Goal: Navigation & Orientation: Find specific page/section

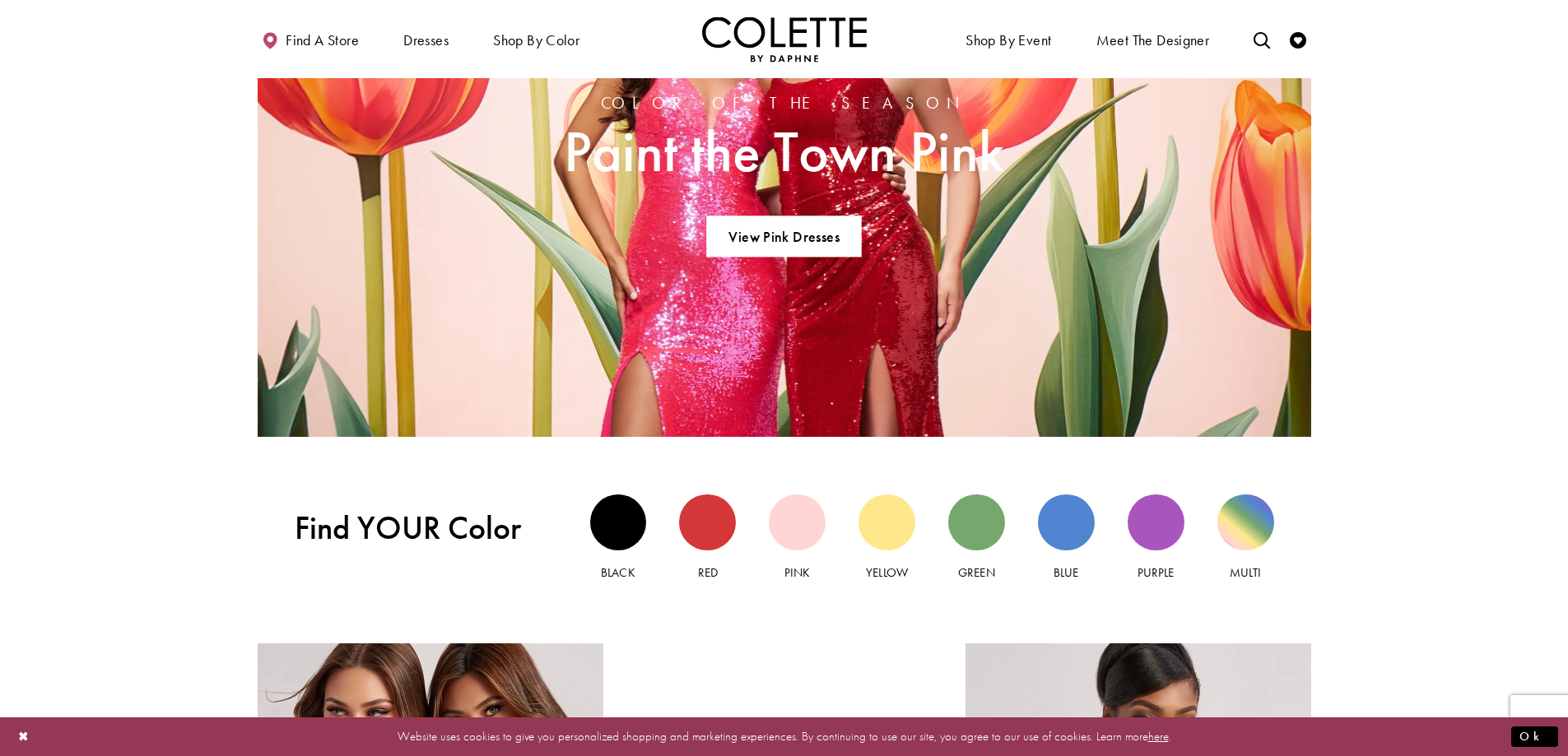
scroll to position [1810, 0]
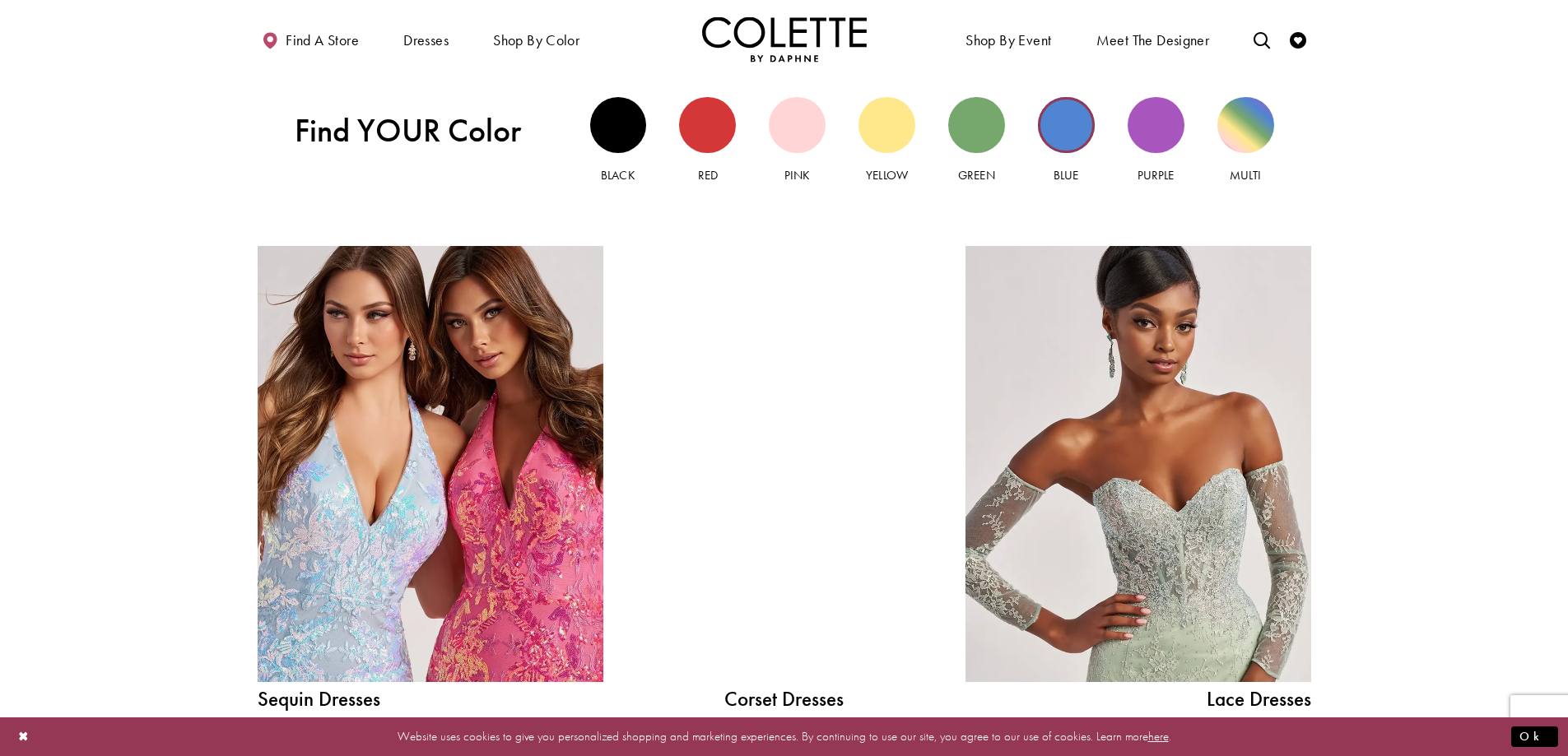
click at [1056, 147] on div "Blue view" at bounding box center [1066, 125] width 57 height 57
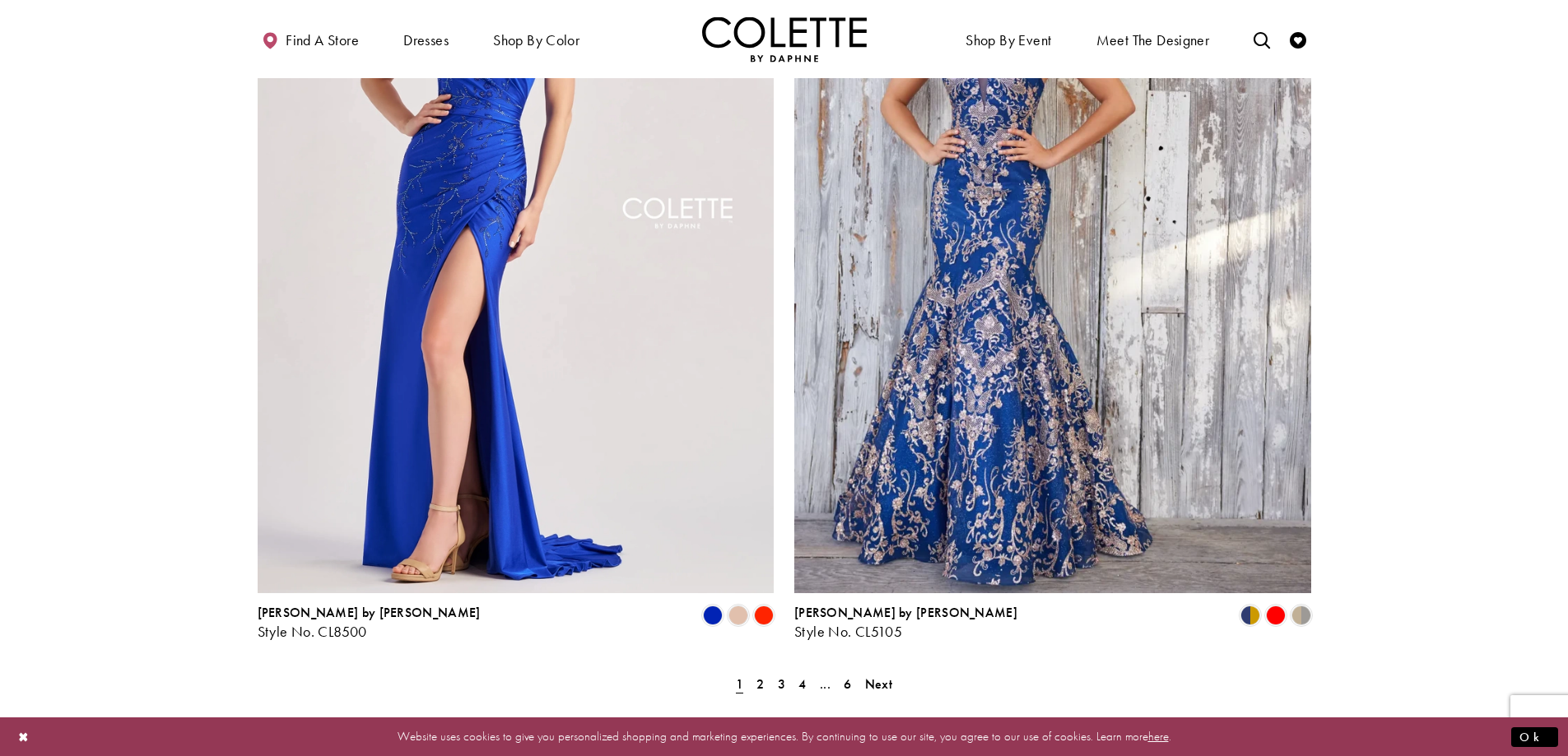
scroll to position [2798, 0]
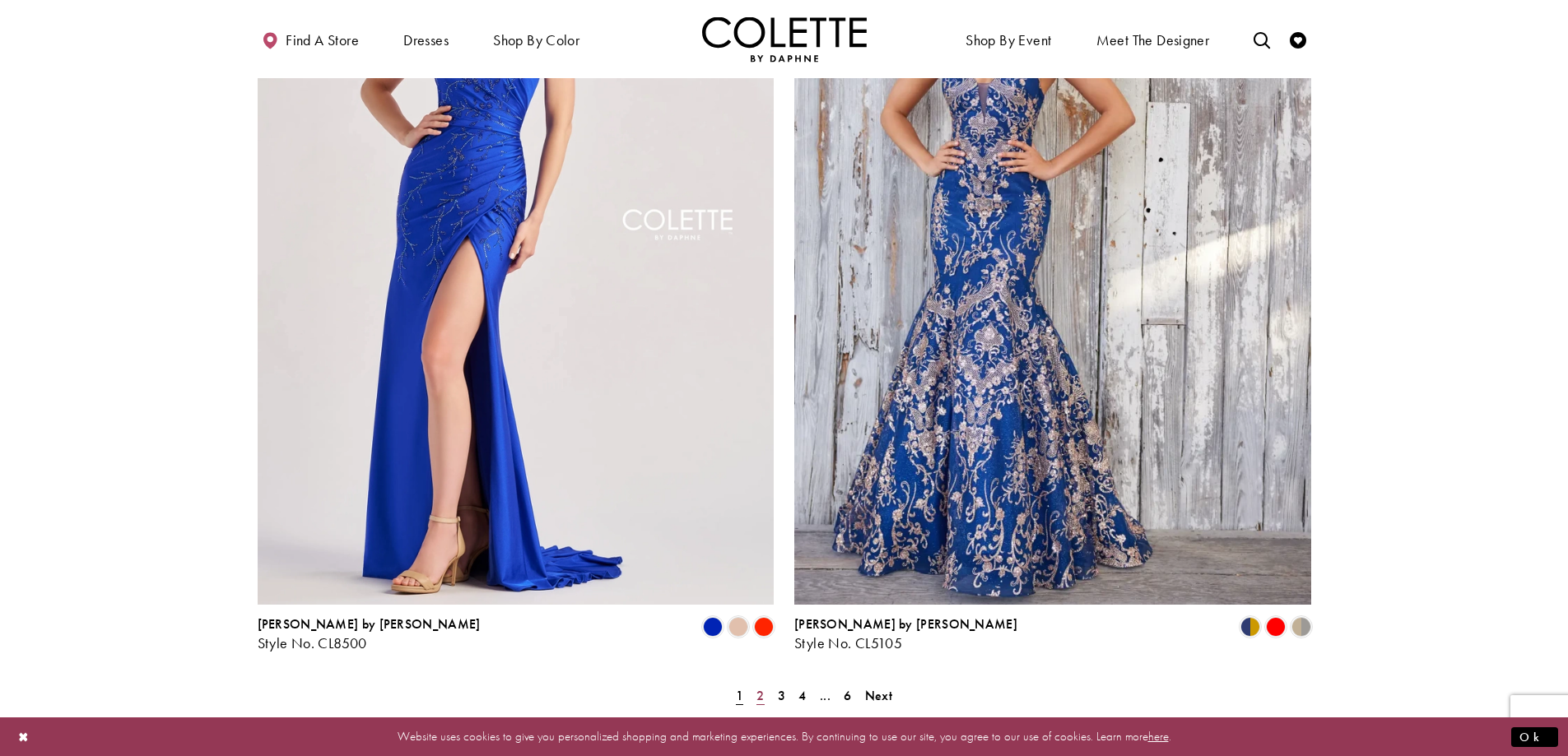
click at [756, 687] on span "2" at bounding box center [760, 696] width 8 height 17
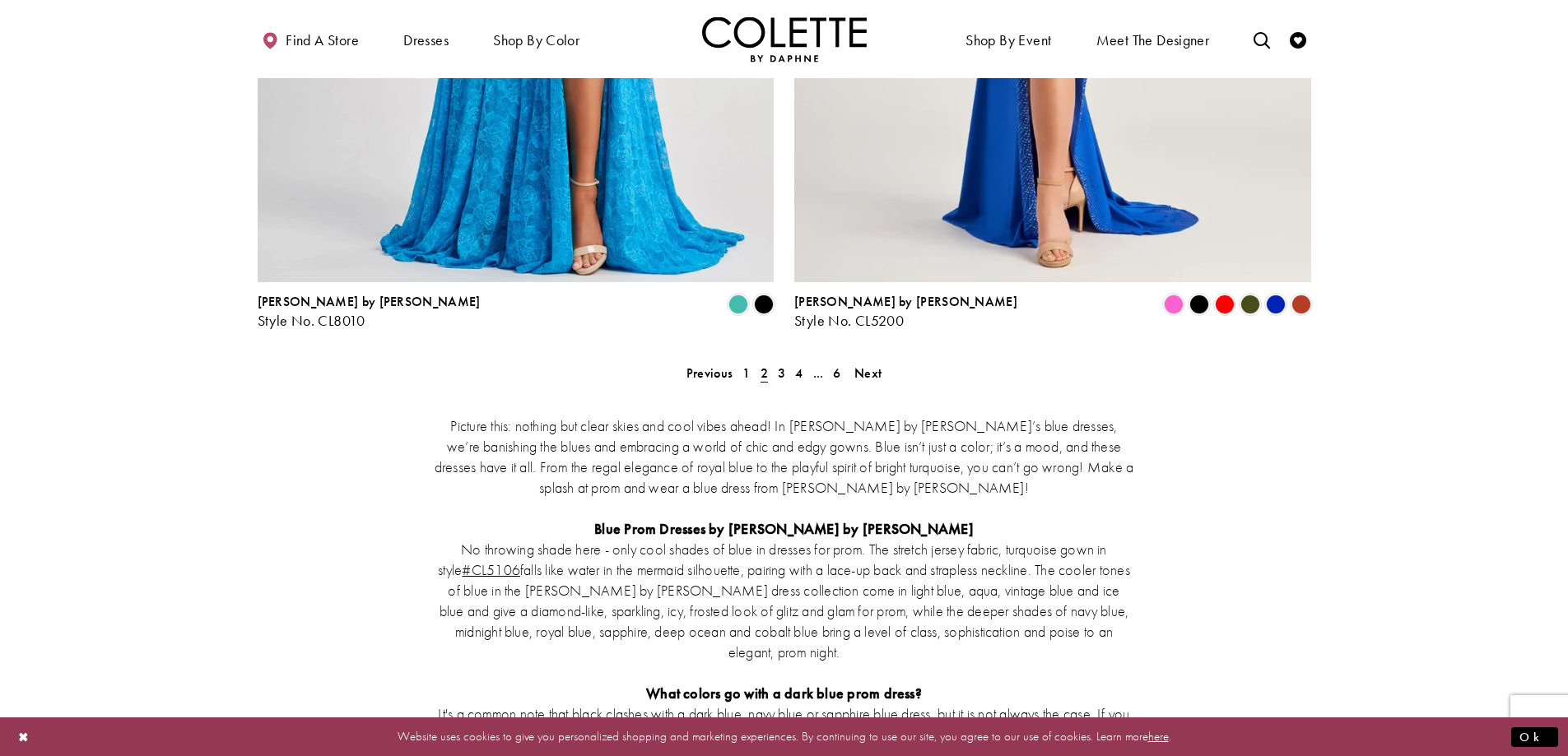
scroll to position [3134, 0]
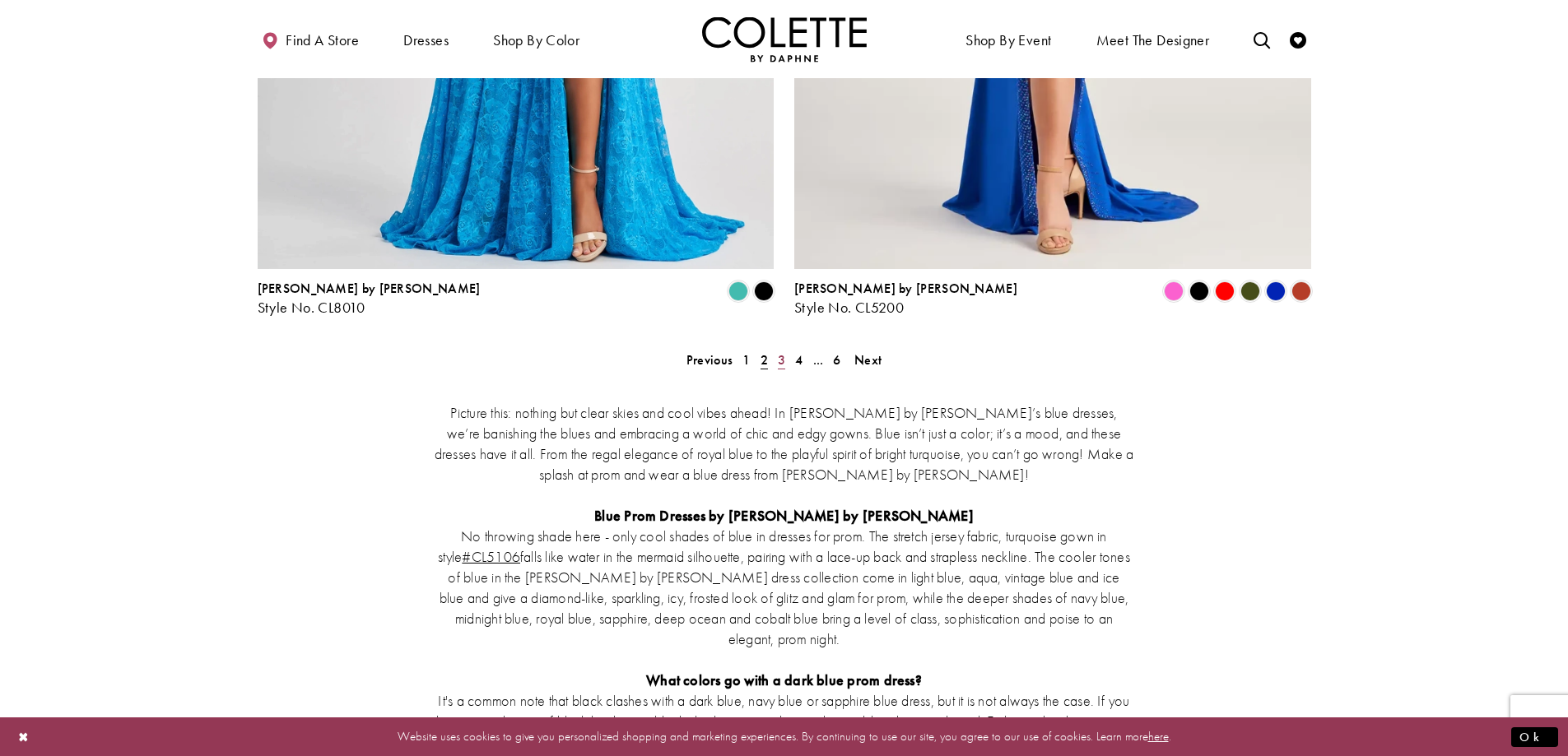
click at [783, 351] on span "3" at bounding box center [781, 360] width 8 height 17
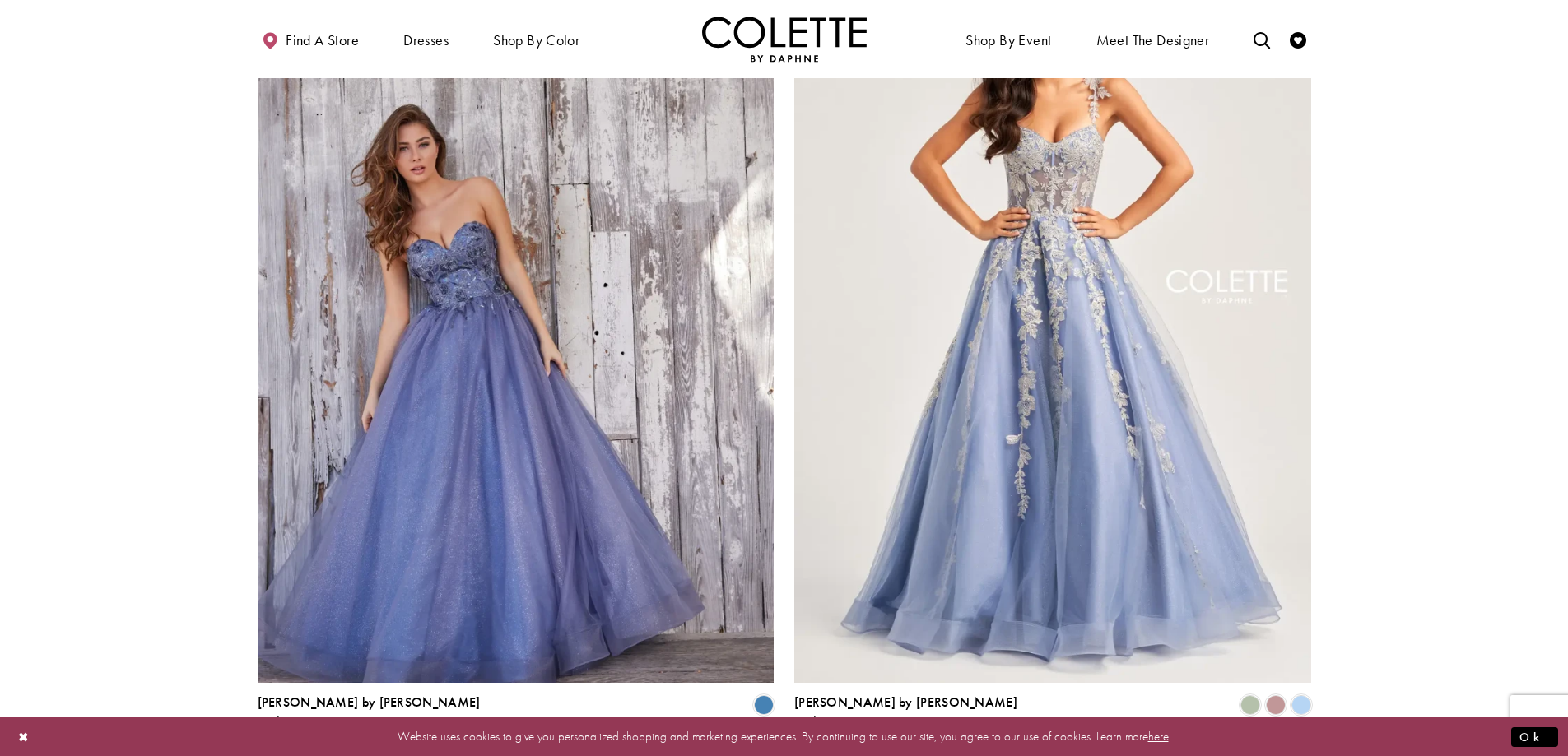
scroll to position [2722, 0]
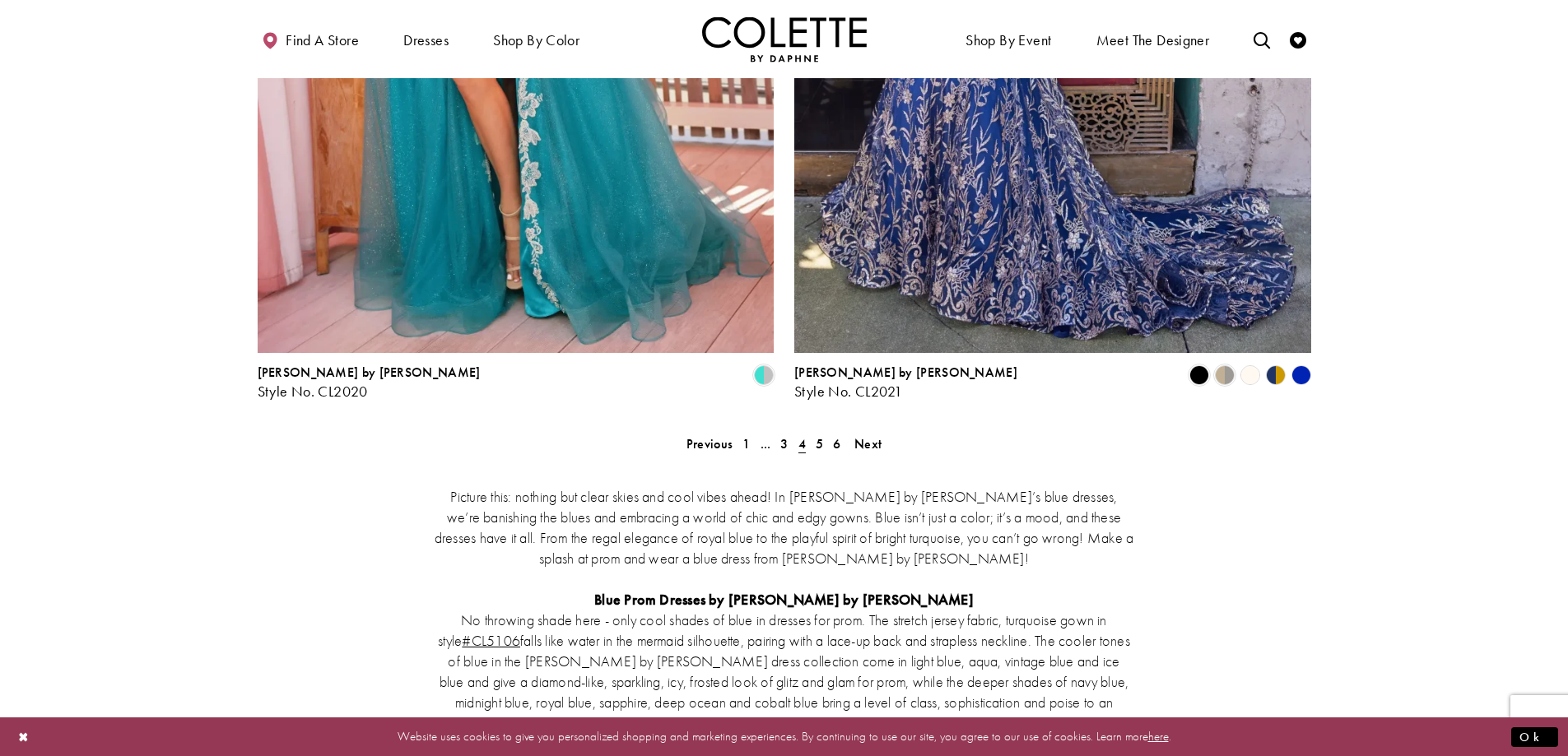
scroll to position [3051, 0]
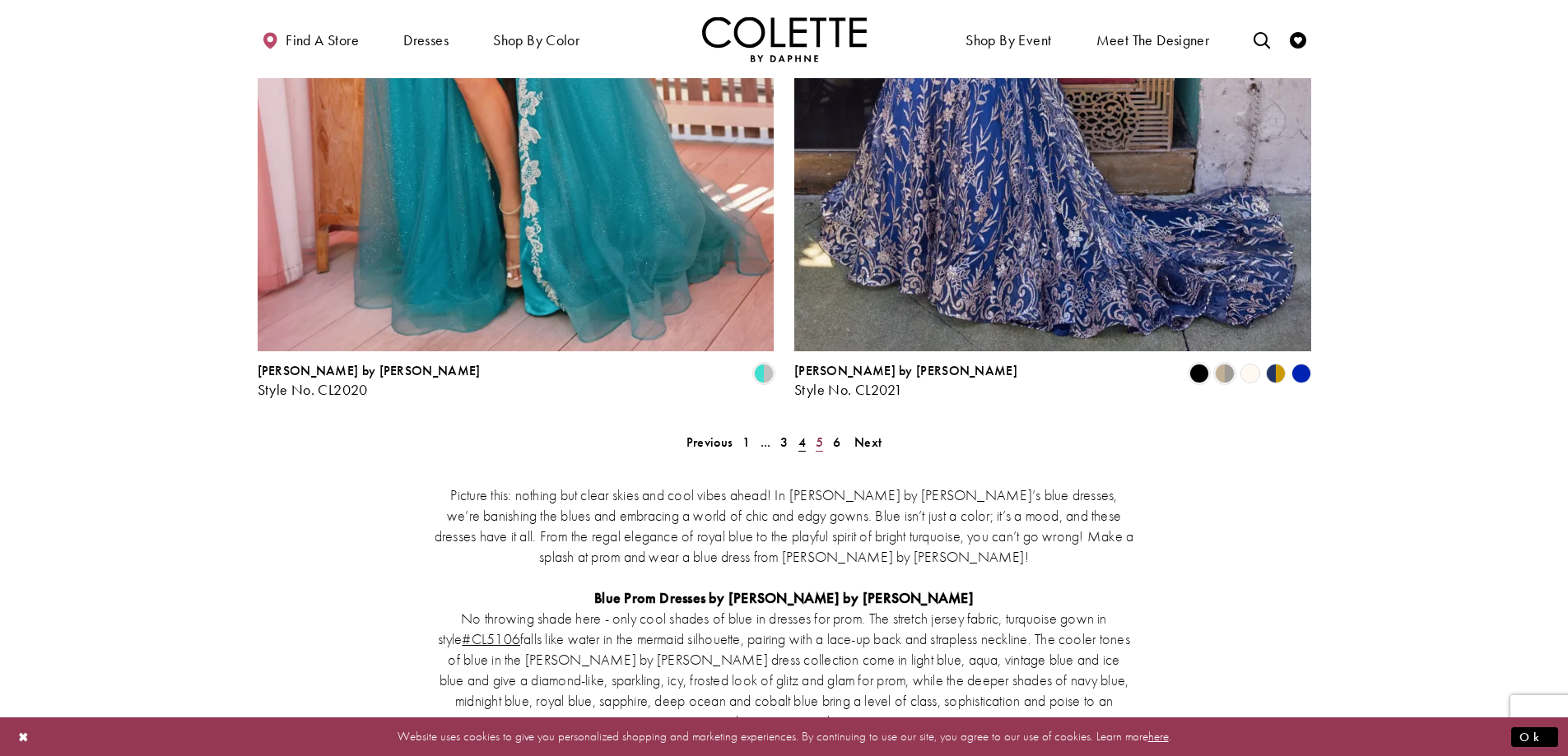
click at [818, 434] on span "5" at bounding box center [819, 442] width 8 height 17
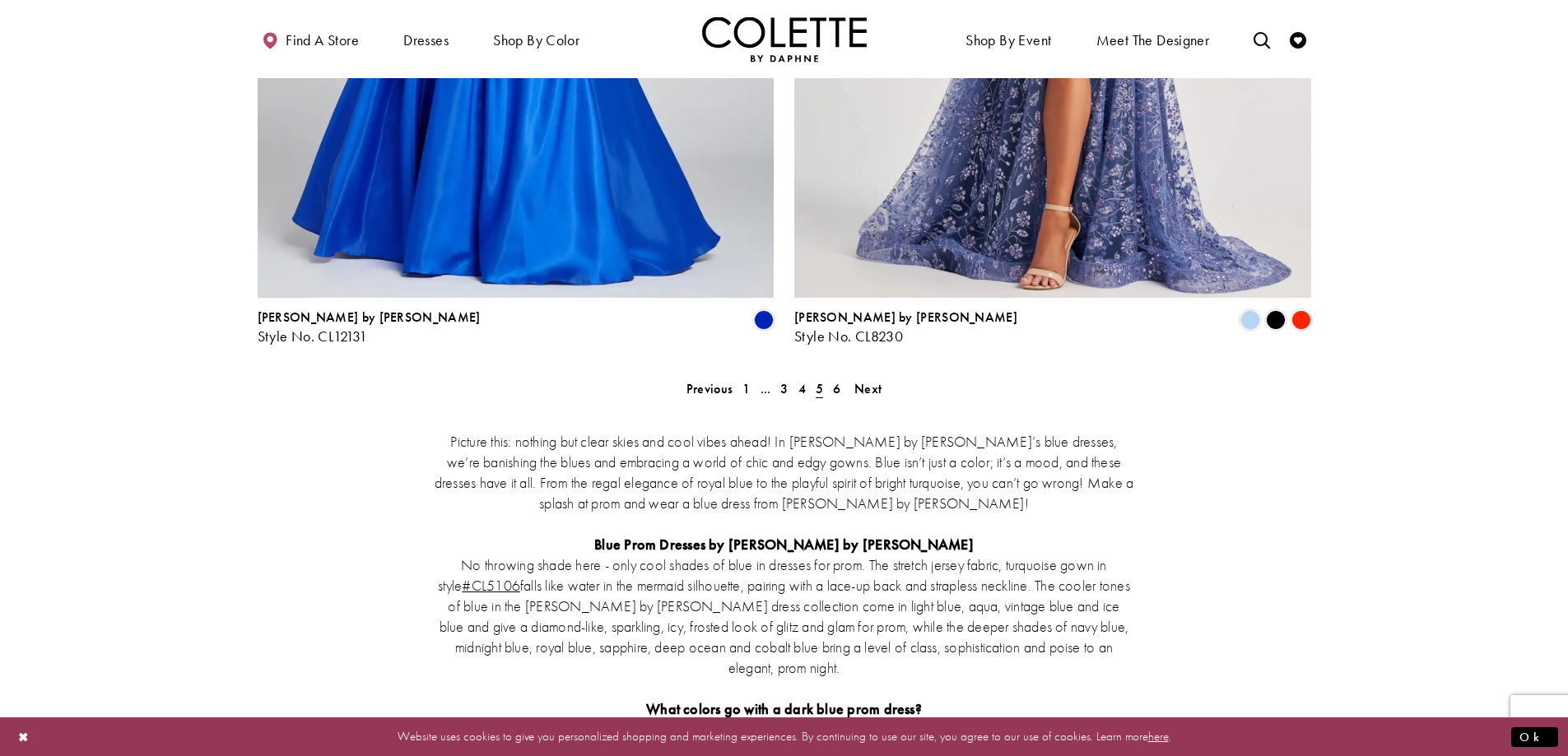
scroll to position [3134, 0]
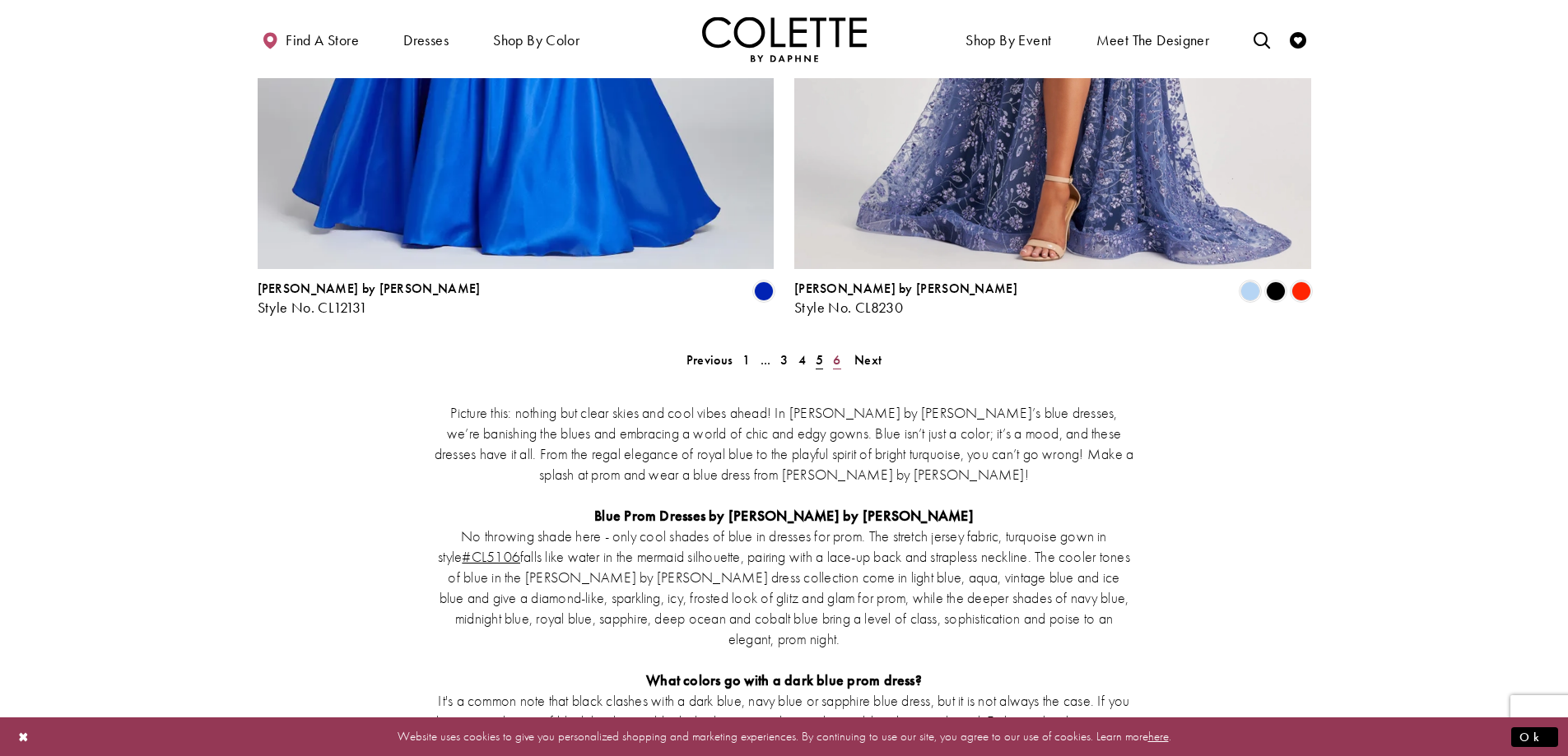
click at [838, 351] on span "6" at bounding box center [837, 360] width 8 height 17
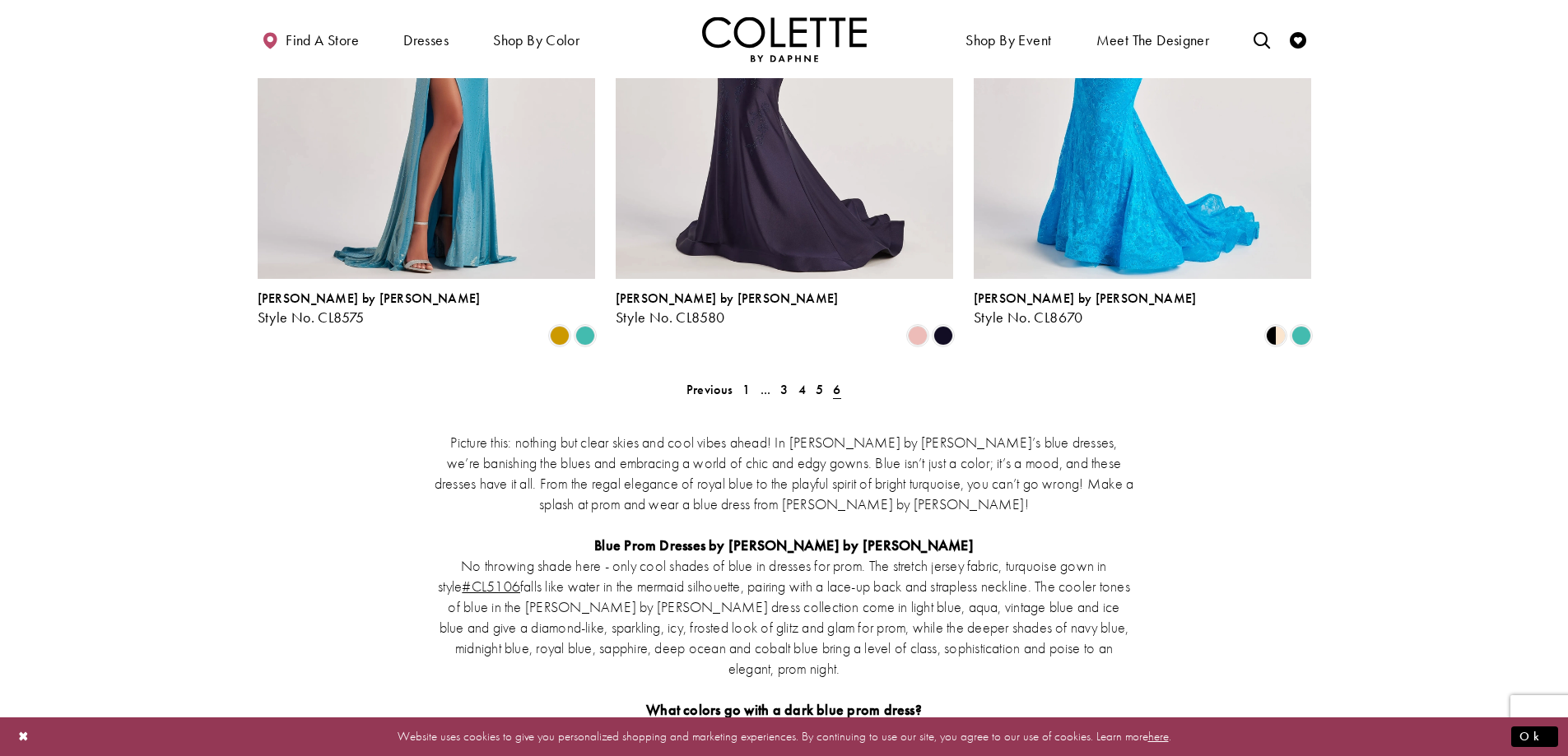
scroll to position [1653, 0]
